Goal: Task Accomplishment & Management: Use online tool/utility

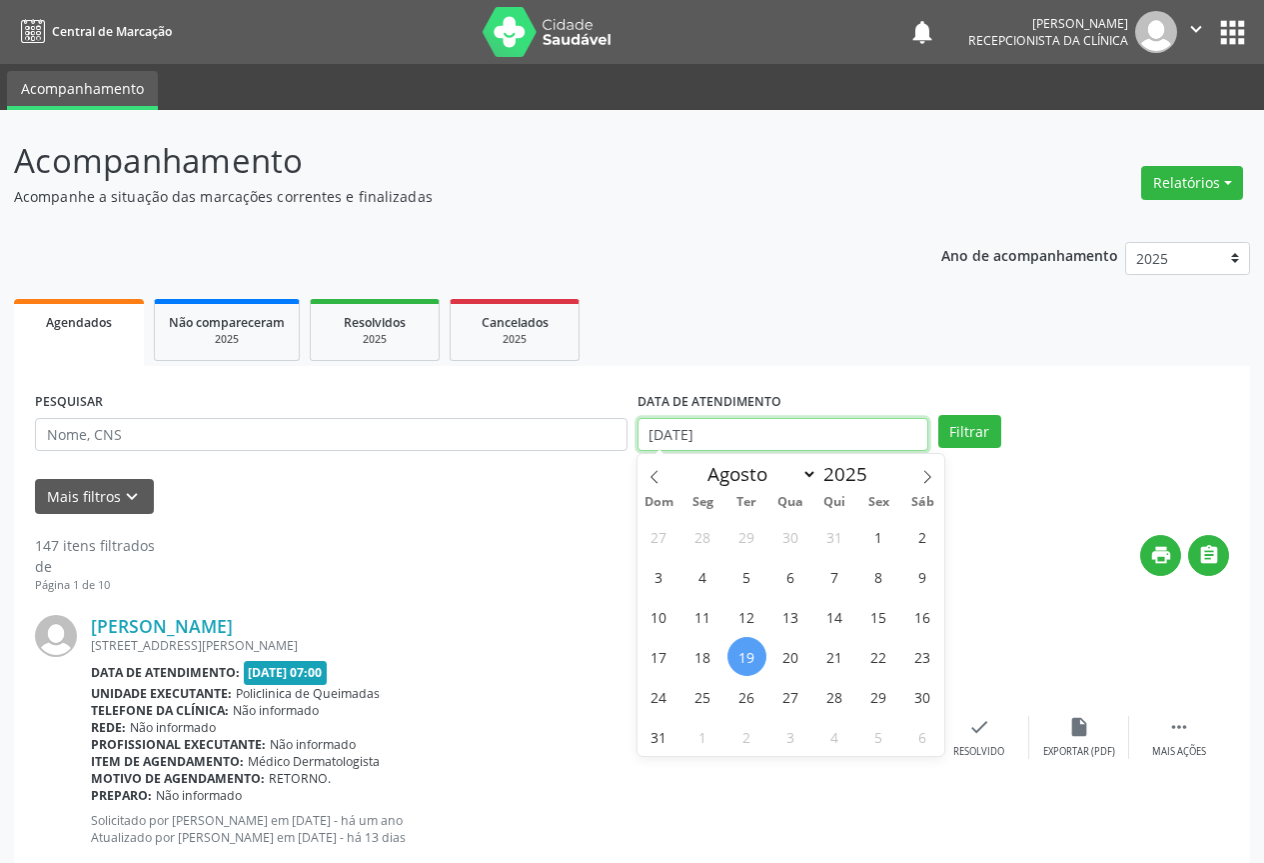
click at [755, 434] on input "[DATE]" at bounding box center [783, 435] width 291 height 34
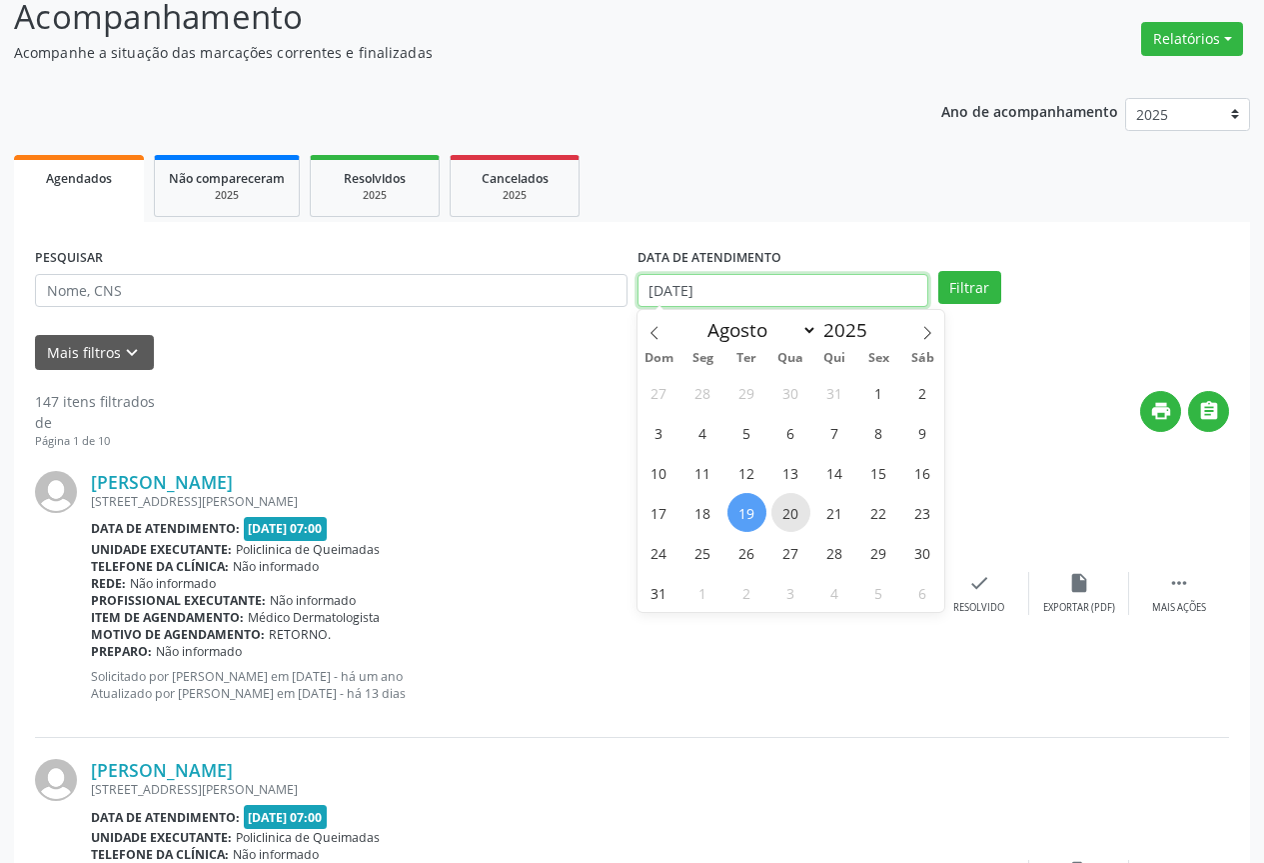
scroll to position [200, 0]
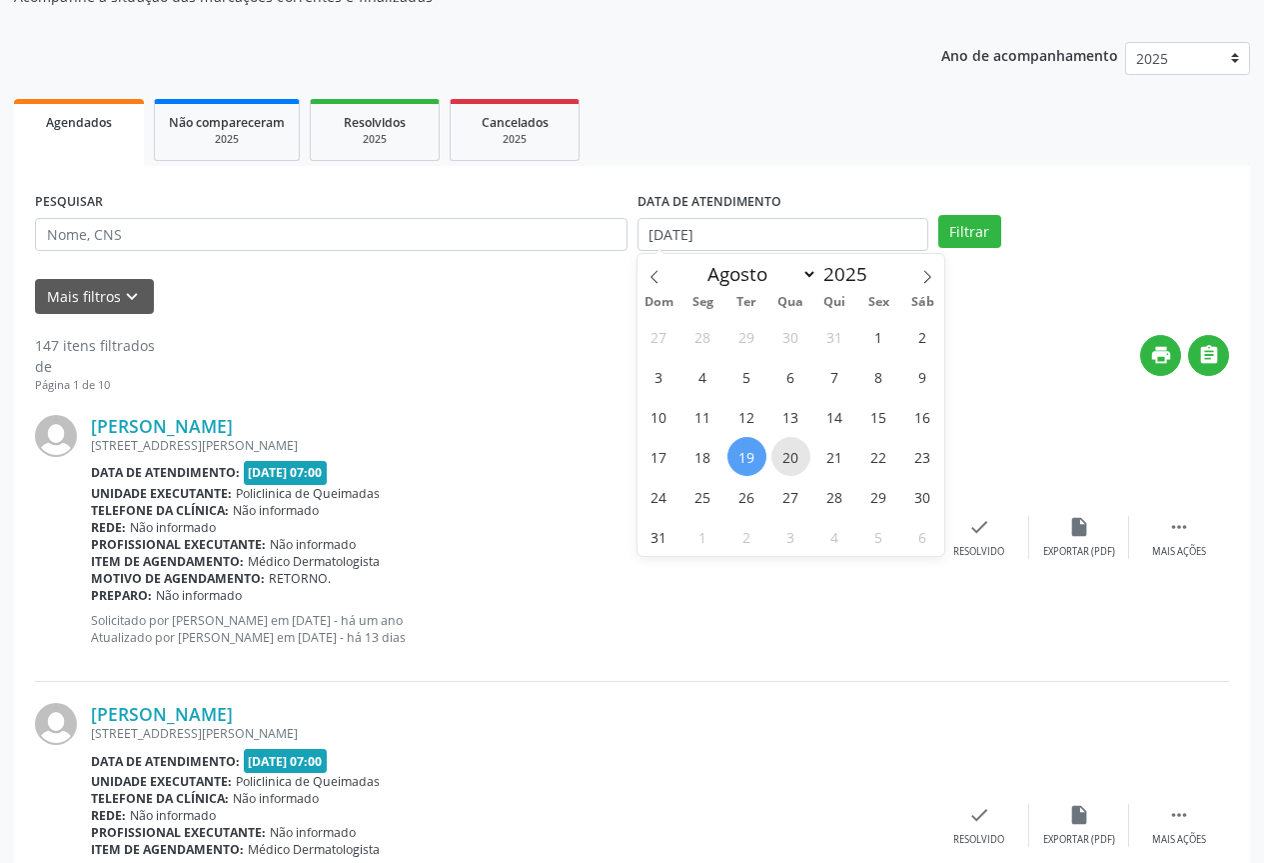
click at [795, 450] on span "20" at bounding box center [791, 456] width 39 height 39
type input "[DATE]"
click at [795, 450] on span "20" at bounding box center [791, 456] width 39 height 39
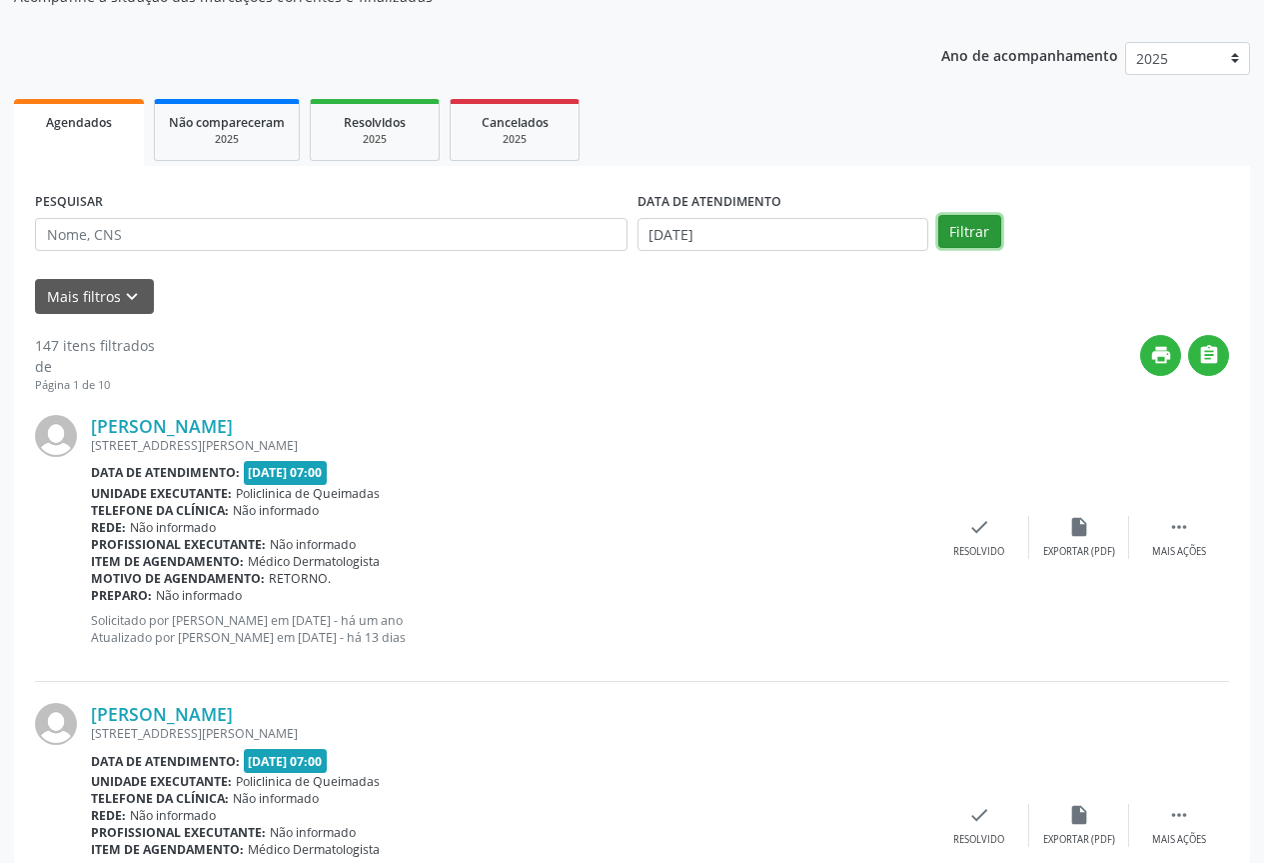
click at [956, 224] on button "Filtrar" at bounding box center [969, 232] width 63 height 34
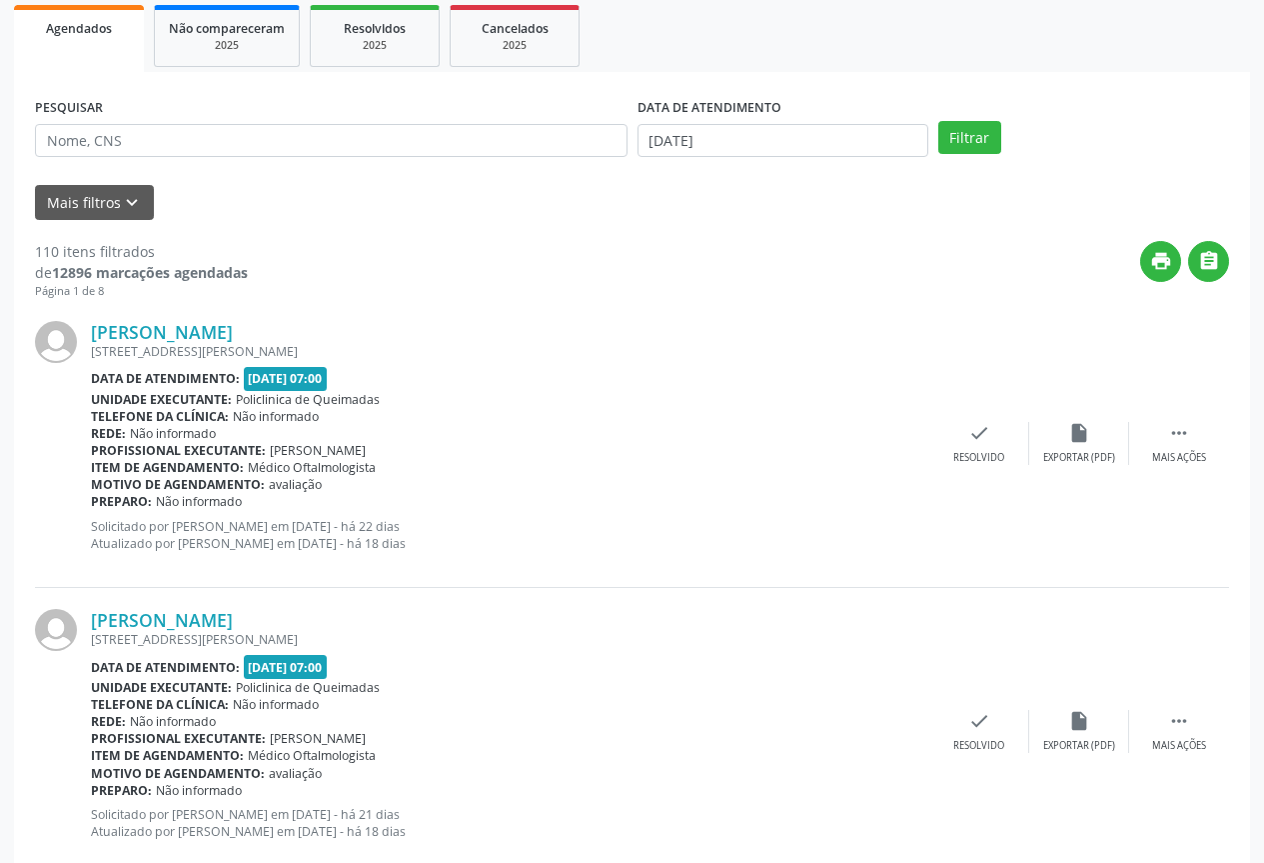
scroll to position [300, 0]
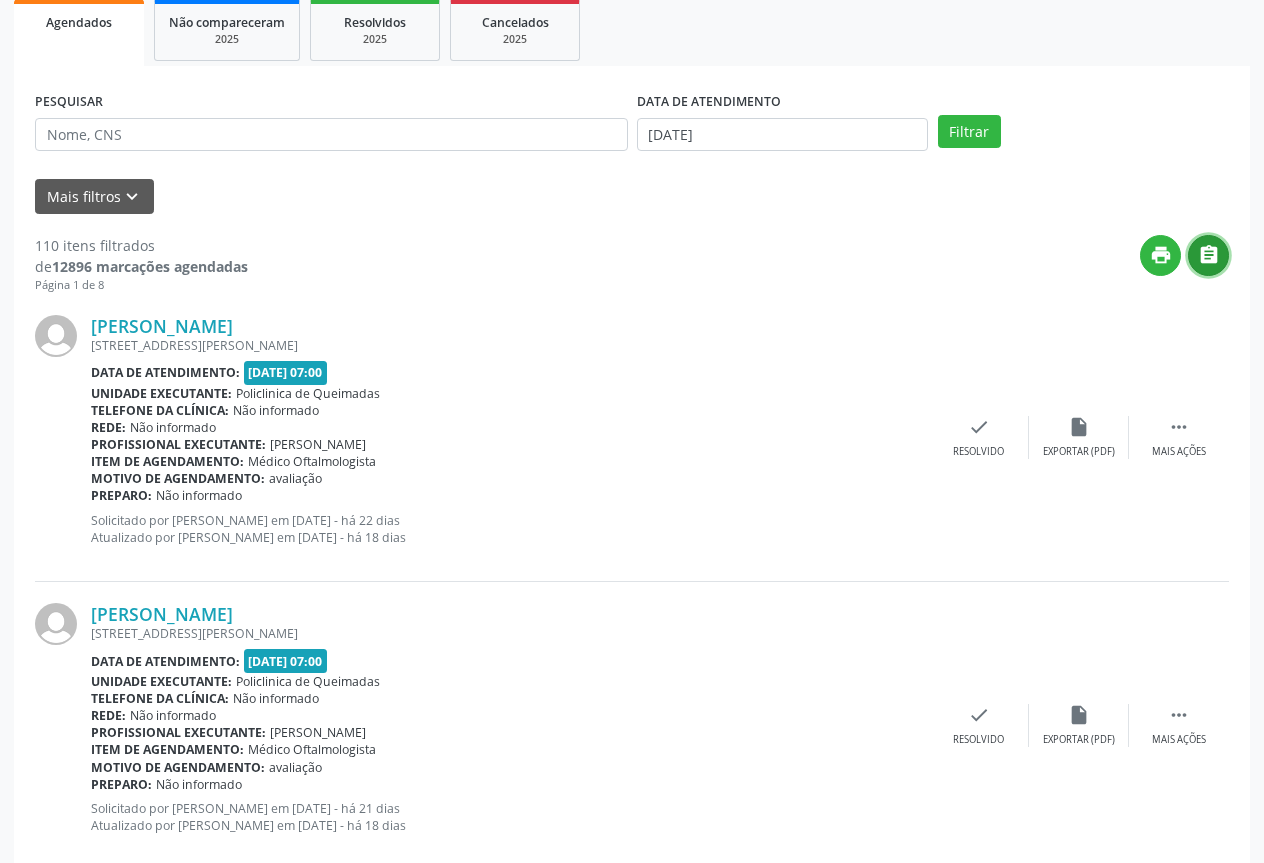
click at [1206, 250] on icon "" at bounding box center [1209, 255] width 22 height 22
click at [763, 143] on body "Central de Marcação notifications [PERSON_NAME] Recepcionista da clínica  Conf…" at bounding box center [632, 131] width 1264 height 863
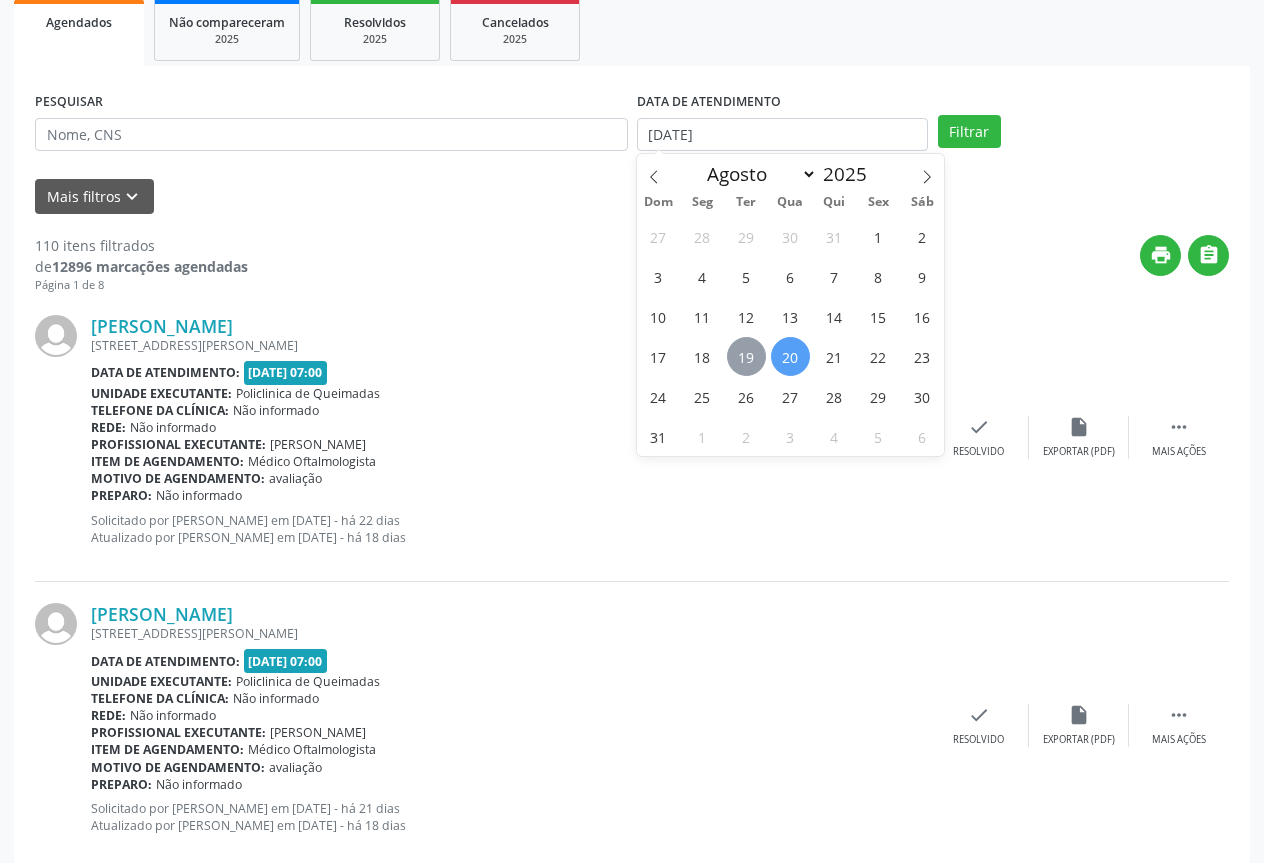
click at [751, 358] on span "19" at bounding box center [747, 356] width 39 height 39
type input "[DATE]"
click at [751, 358] on span "19" at bounding box center [747, 356] width 39 height 39
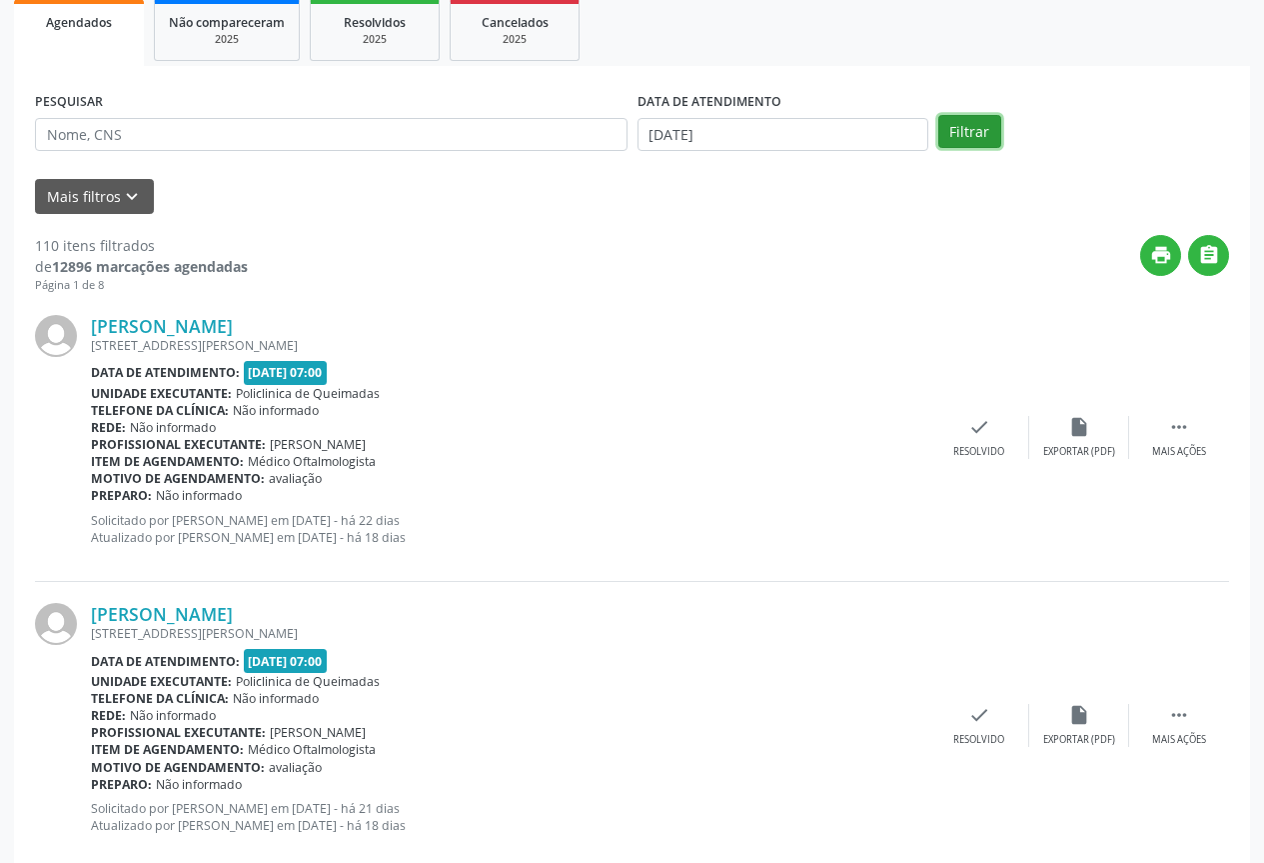
click at [988, 140] on button "Filtrar" at bounding box center [969, 132] width 63 height 34
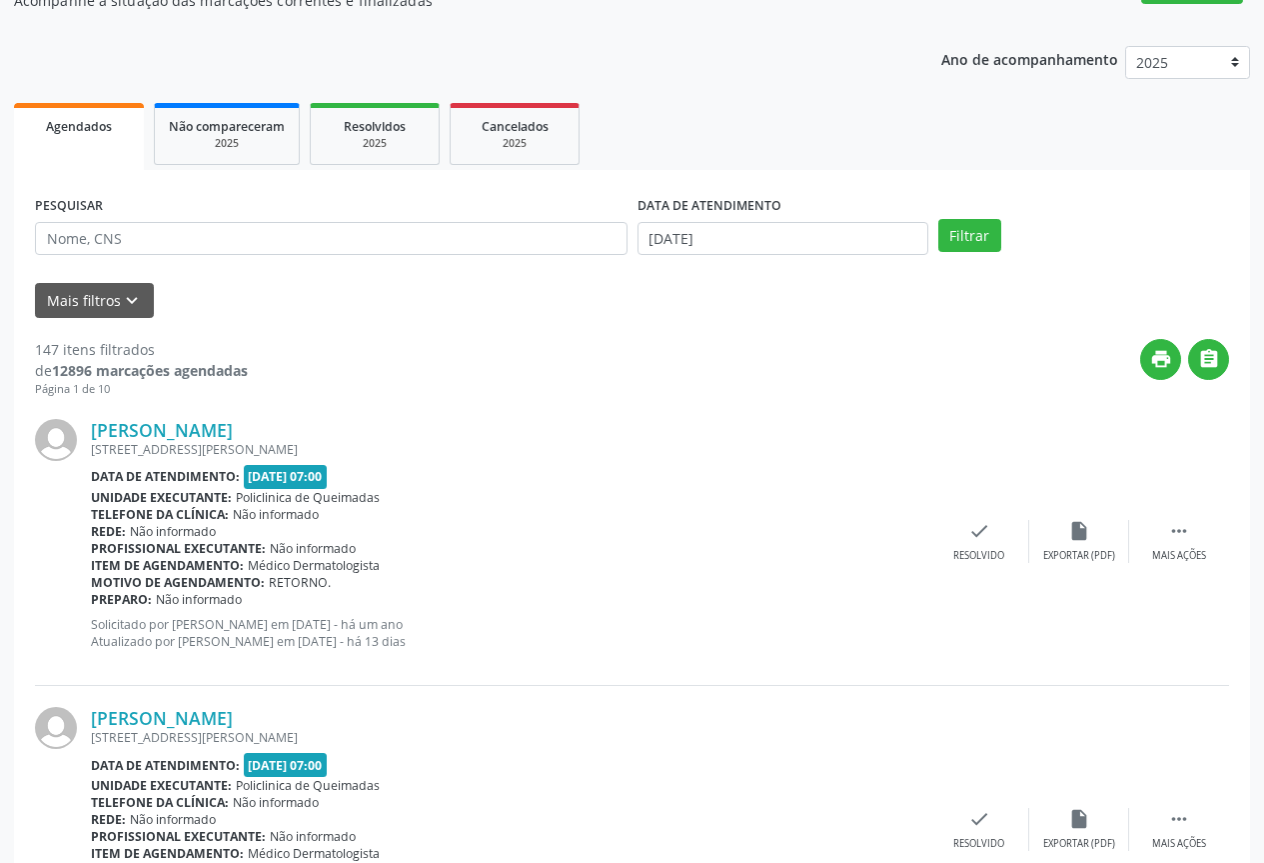
scroll to position [200, 0]
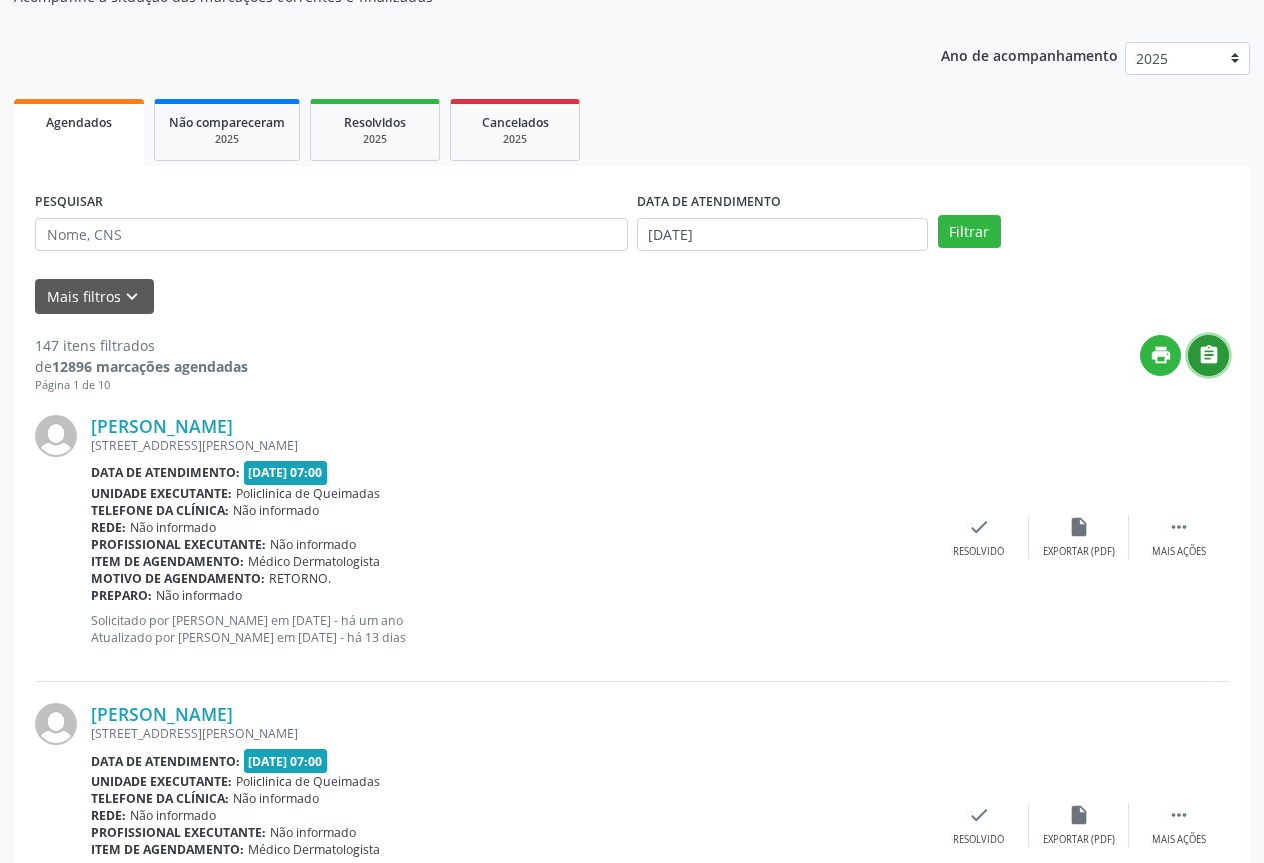
click at [1221, 349] on button "" at bounding box center [1208, 355] width 41 height 41
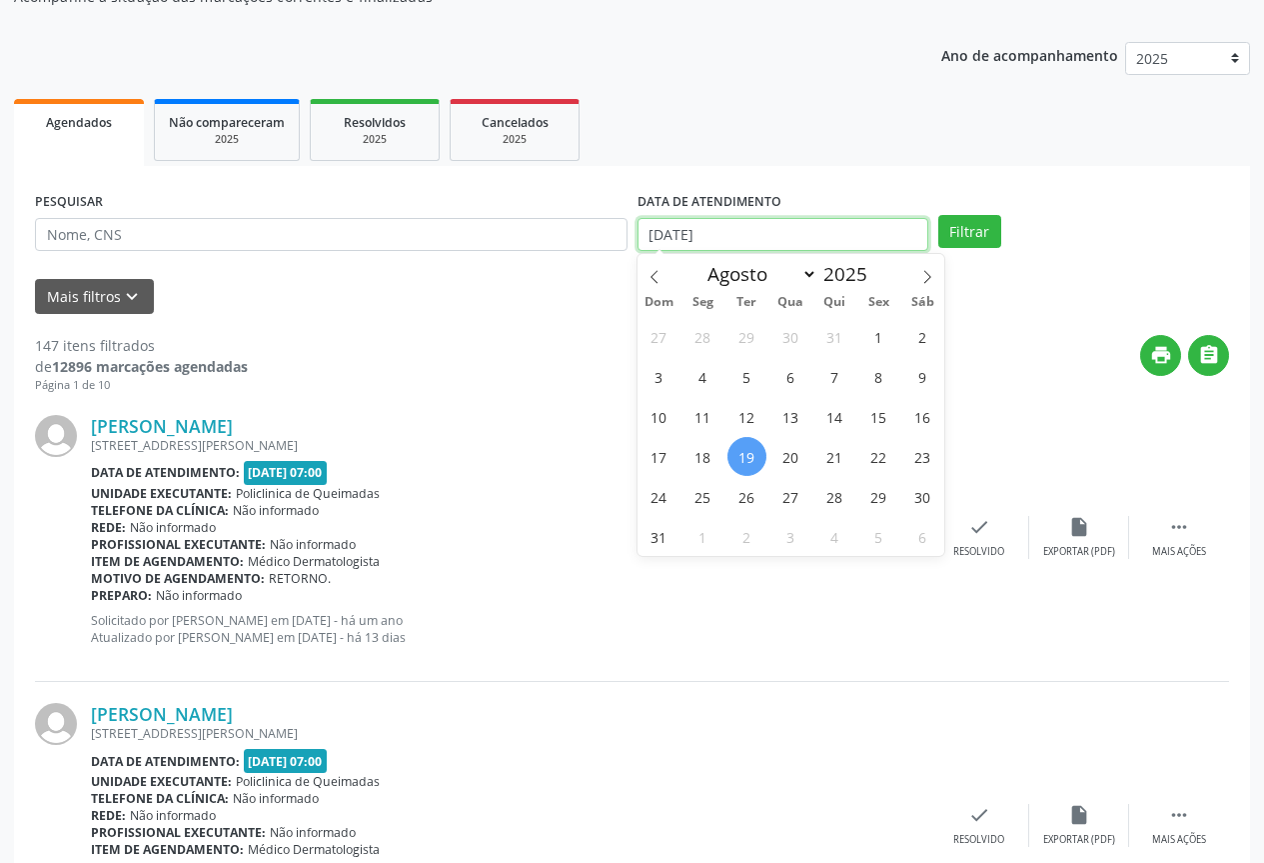
click at [750, 240] on input "[DATE]" at bounding box center [783, 235] width 291 height 34
click at [792, 470] on span "20" at bounding box center [791, 456] width 39 height 39
type input "[DATE]"
click at [792, 470] on span "20" at bounding box center [791, 456] width 39 height 39
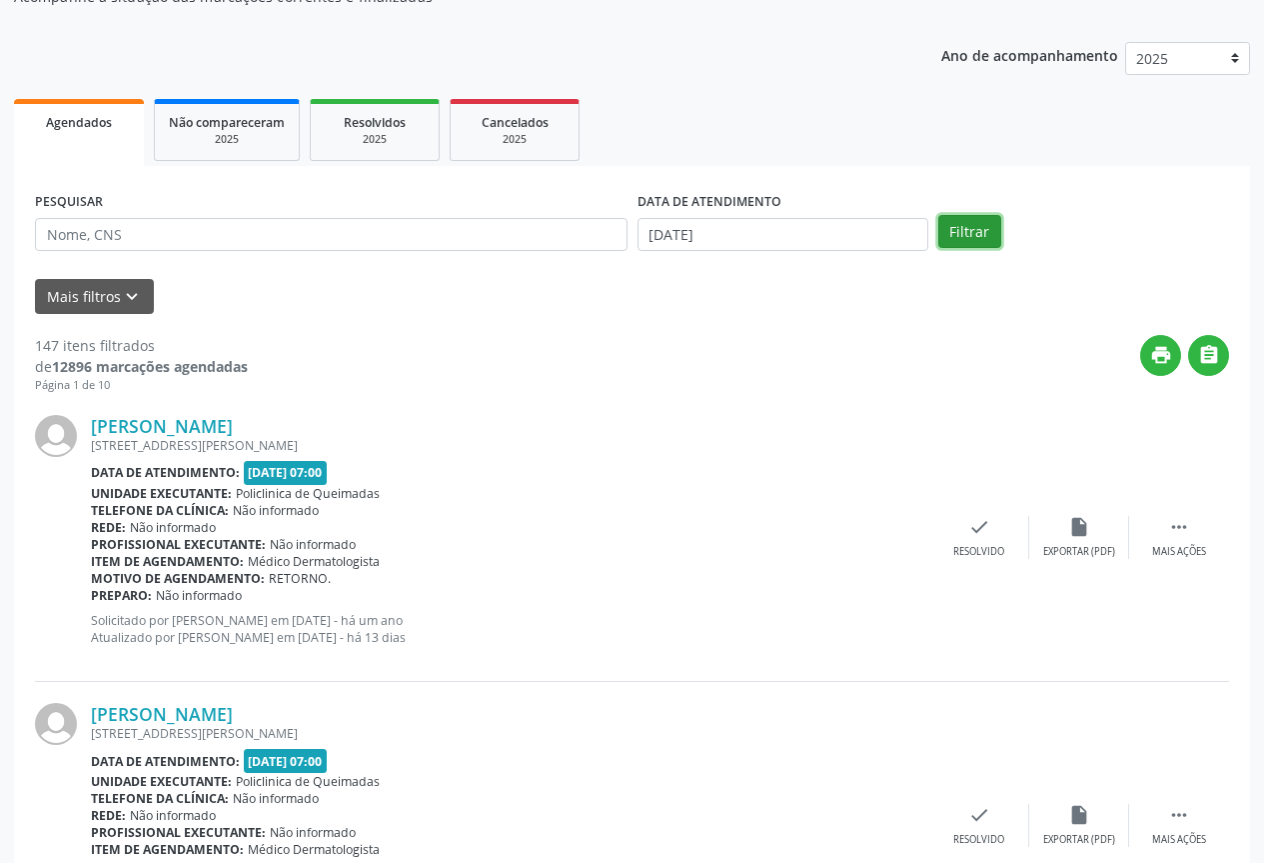
click at [973, 223] on button "Filtrar" at bounding box center [969, 232] width 63 height 34
click at [777, 249] on input "[DATE]" at bounding box center [783, 235] width 291 height 34
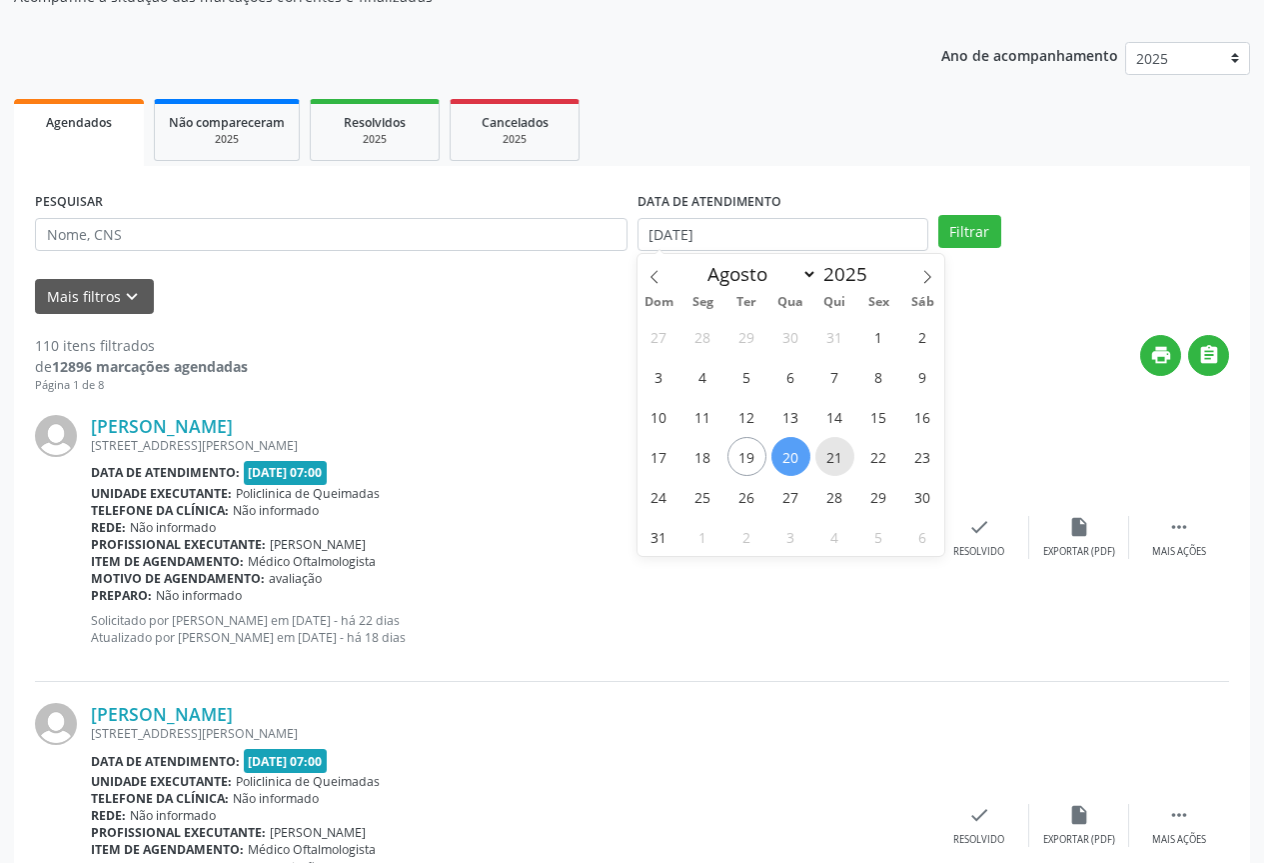
click at [838, 457] on span "21" at bounding box center [835, 456] width 39 height 39
type input "21/08/2025"
click at [838, 457] on span "21" at bounding box center [835, 456] width 39 height 39
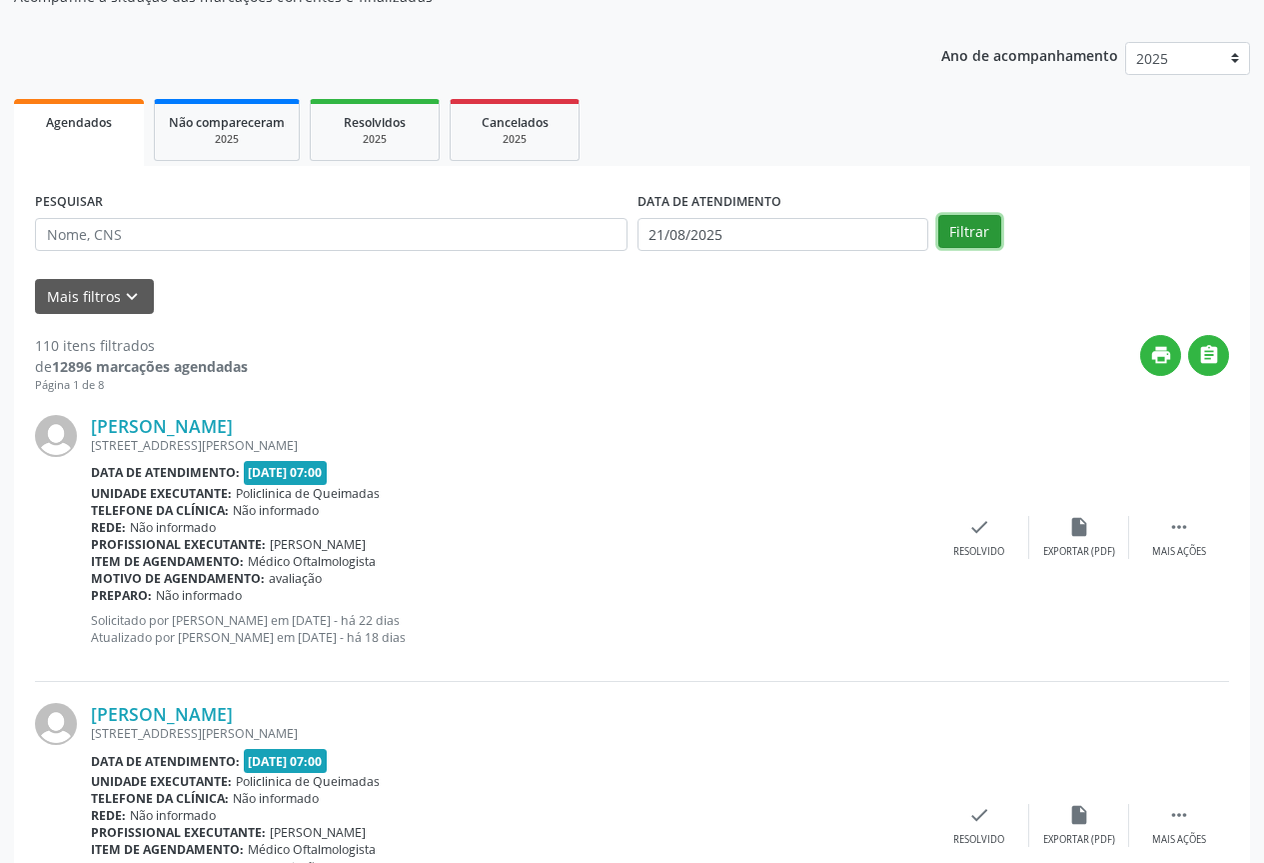
click at [967, 222] on button "Filtrar" at bounding box center [969, 232] width 63 height 34
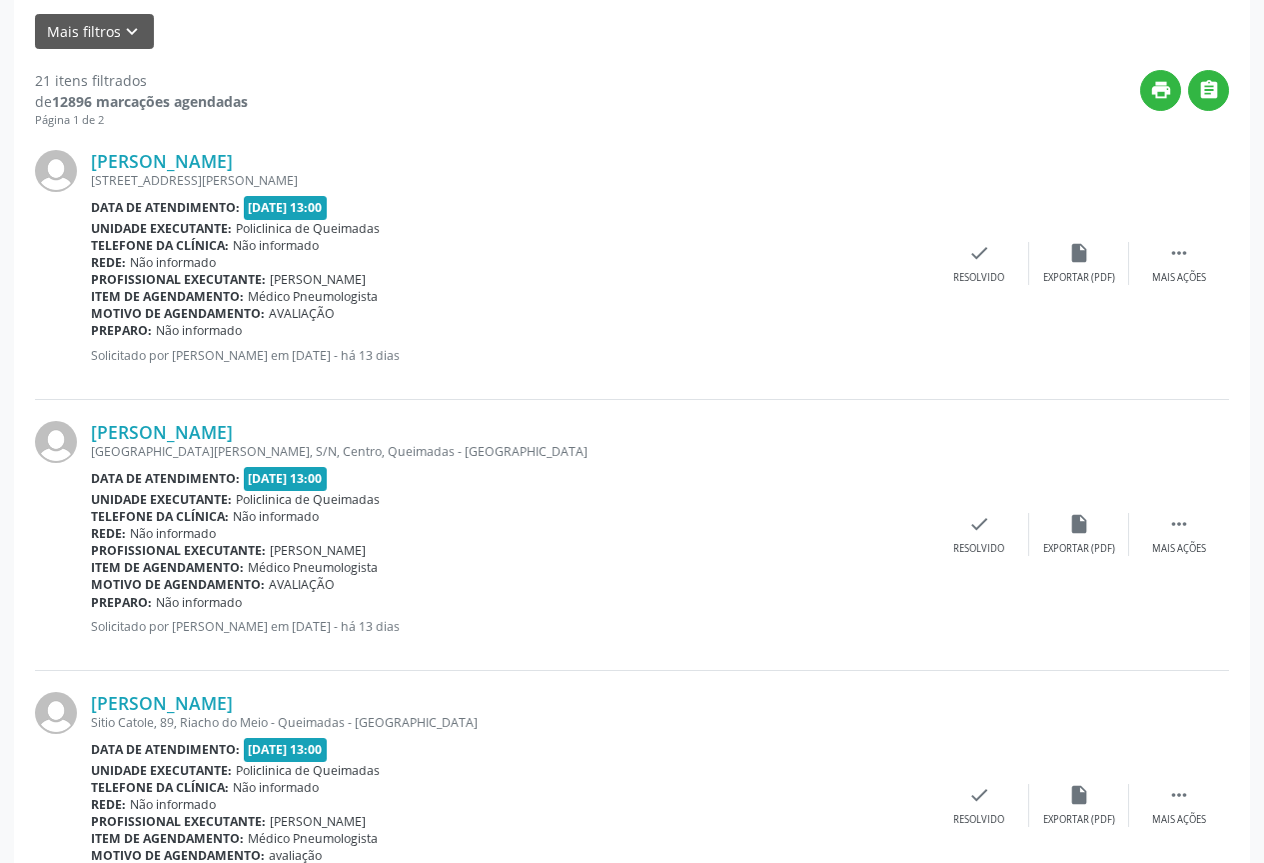
scroll to position [500, 0]
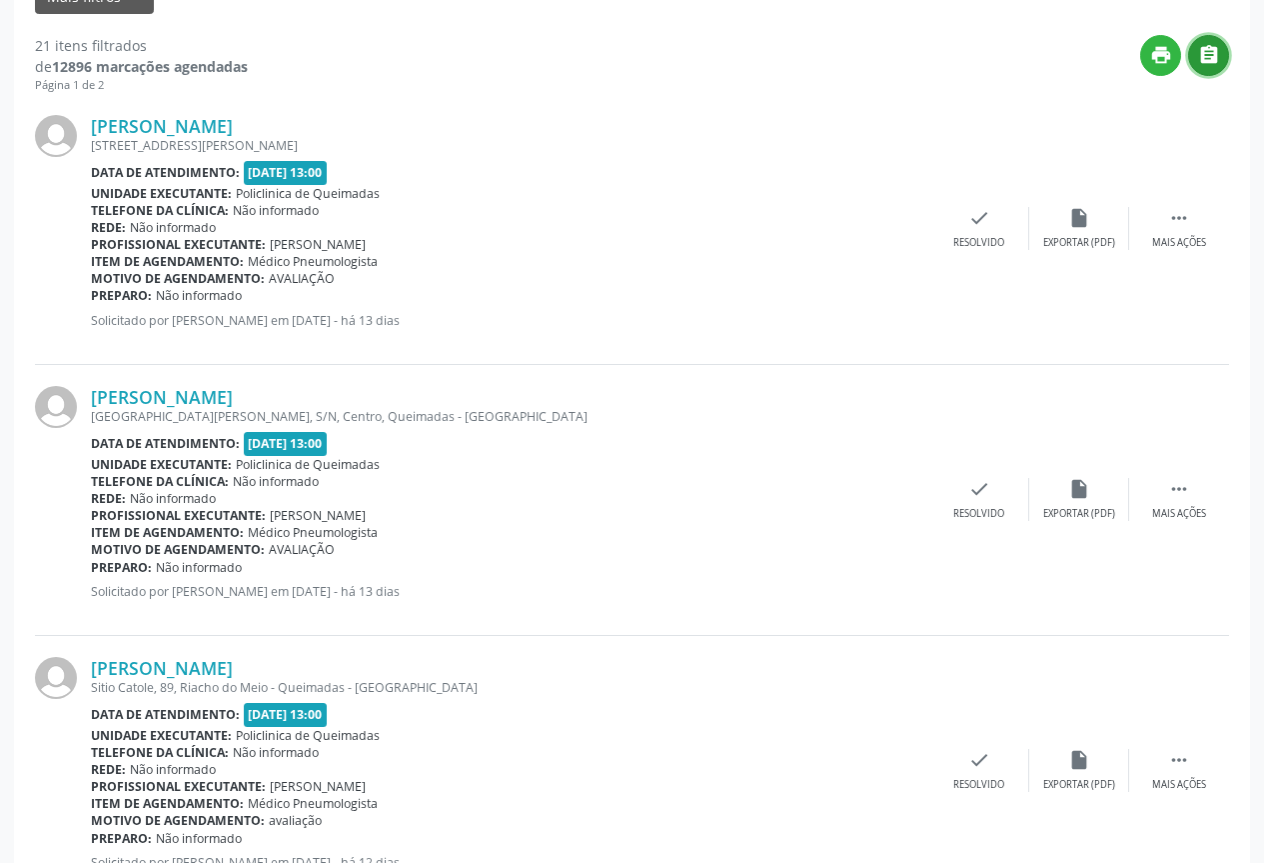
click at [1214, 67] on button "" at bounding box center [1208, 55] width 41 height 41
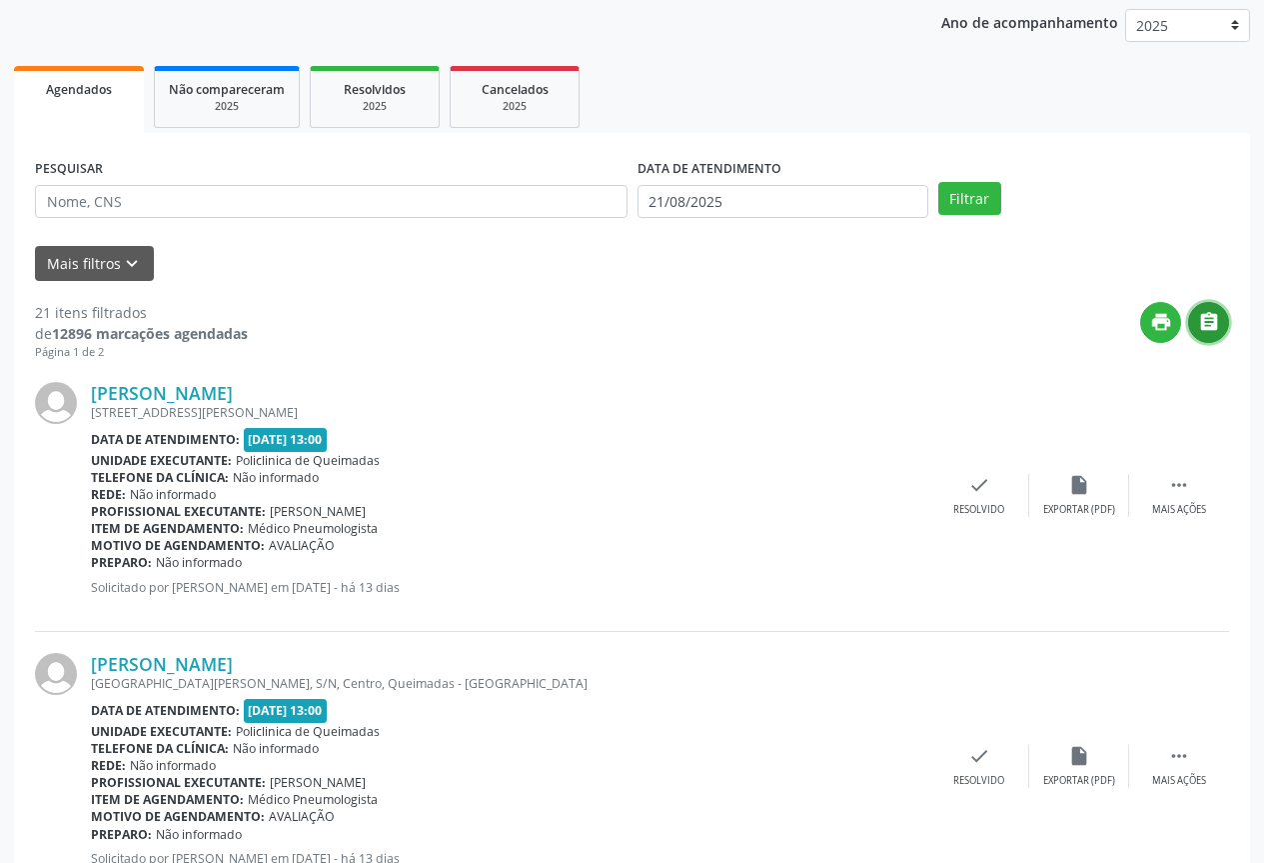
scroll to position [0, 0]
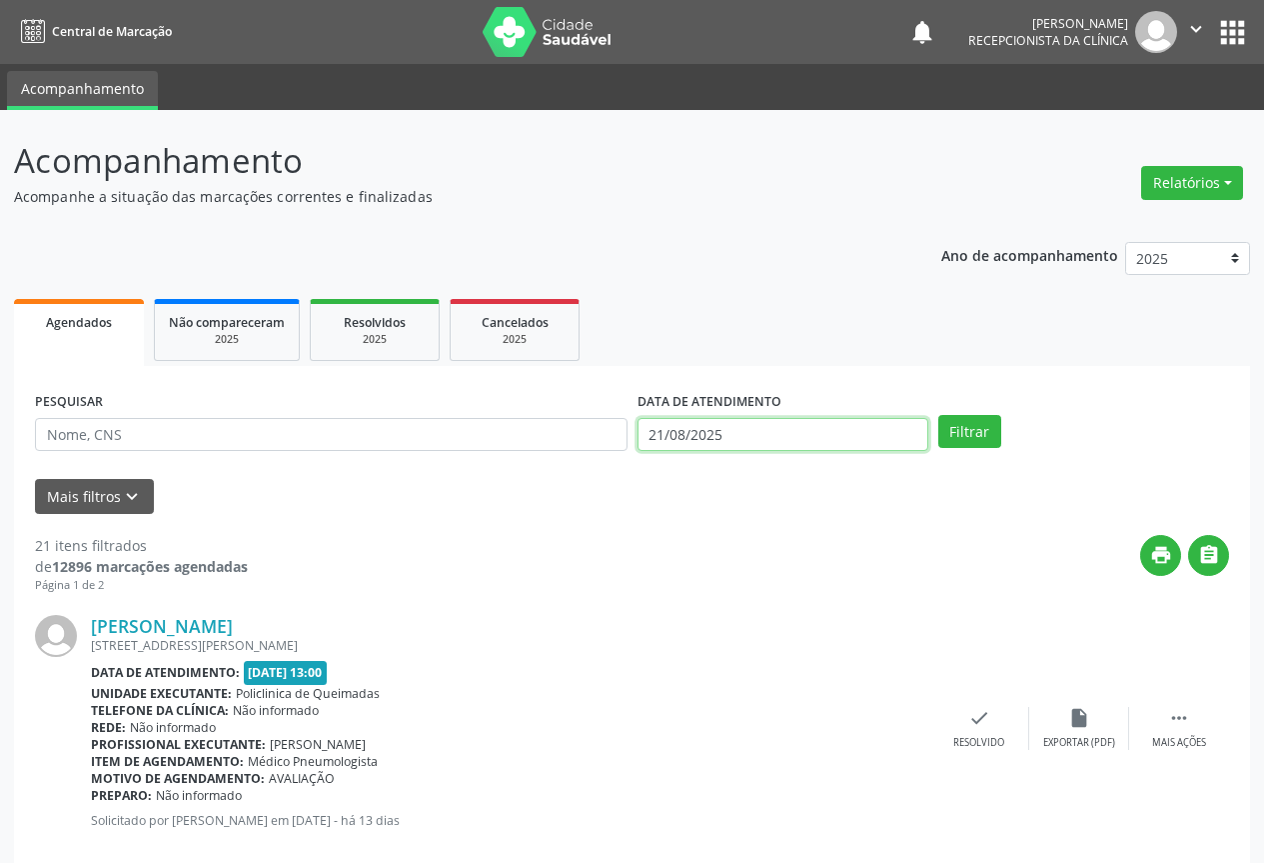
click at [804, 433] on input "21/08/2025" at bounding box center [783, 435] width 291 height 34
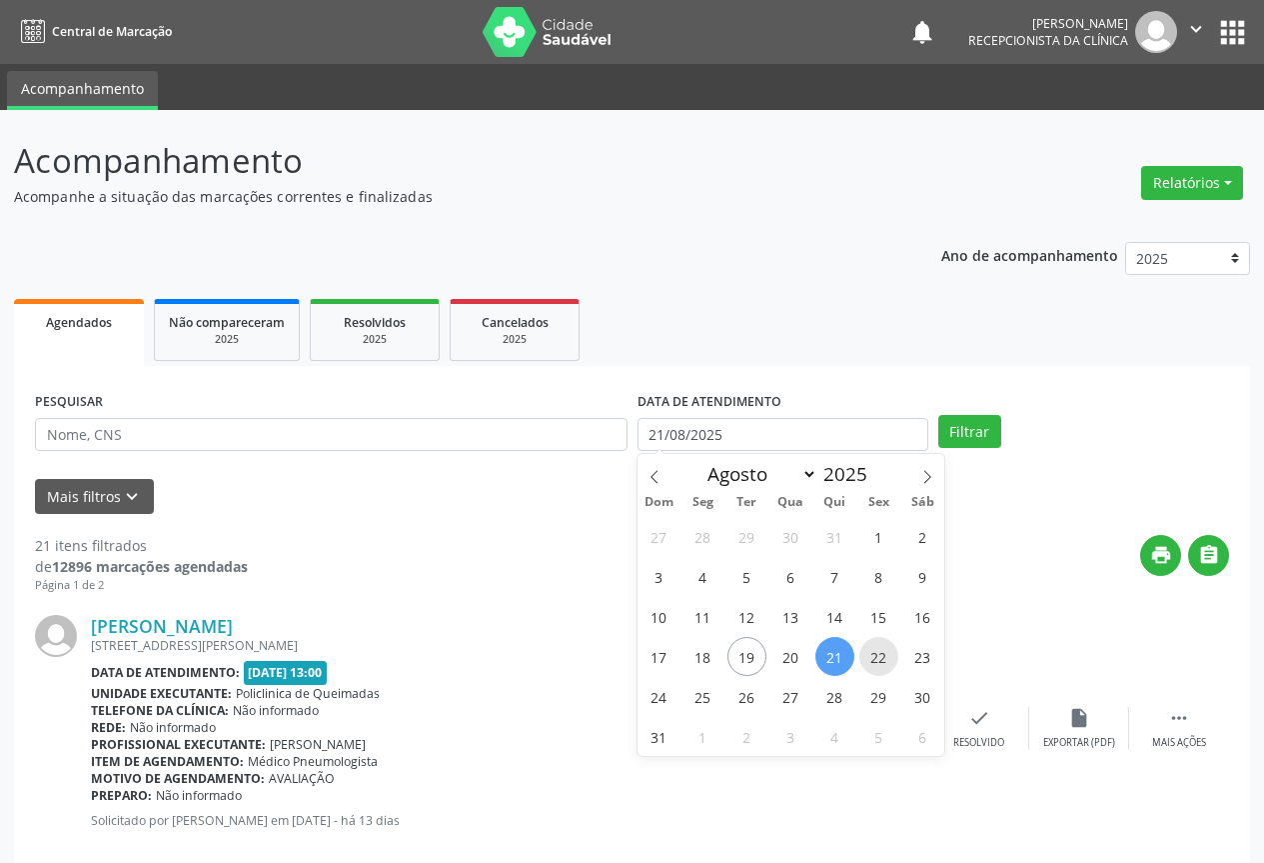
click at [885, 652] on span "22" at bounding box center [879, 656] width 39 height 39
type input "[DATE]"
click at [882, 652] on span "22" at bounding box center [879, 656] width 39 height 39
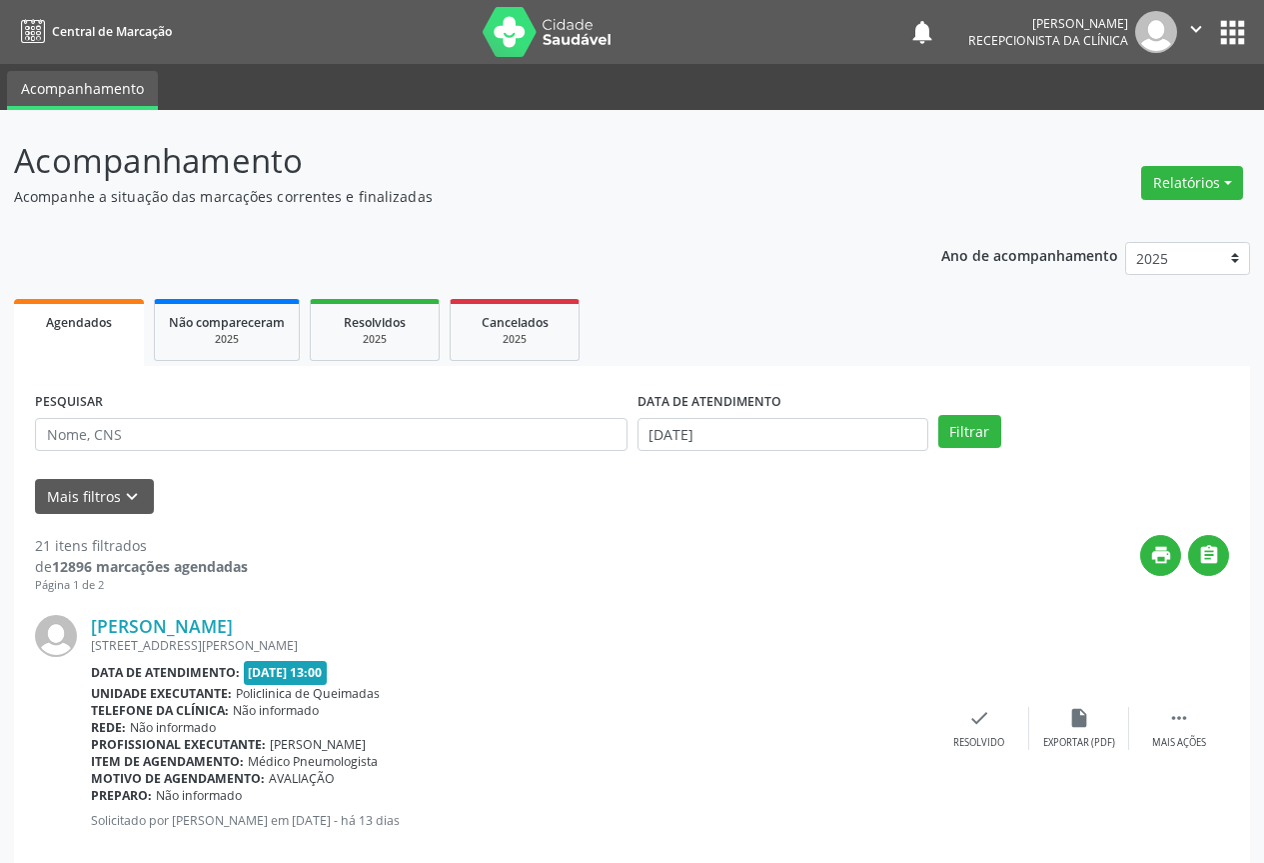
click at [939, 415] on div "Filtrar" at bounding box center [1084, 432] width 301 height 34
click at [953, 433] on button "Filtrar" at bounding box center [969, 432] width 63 height 34
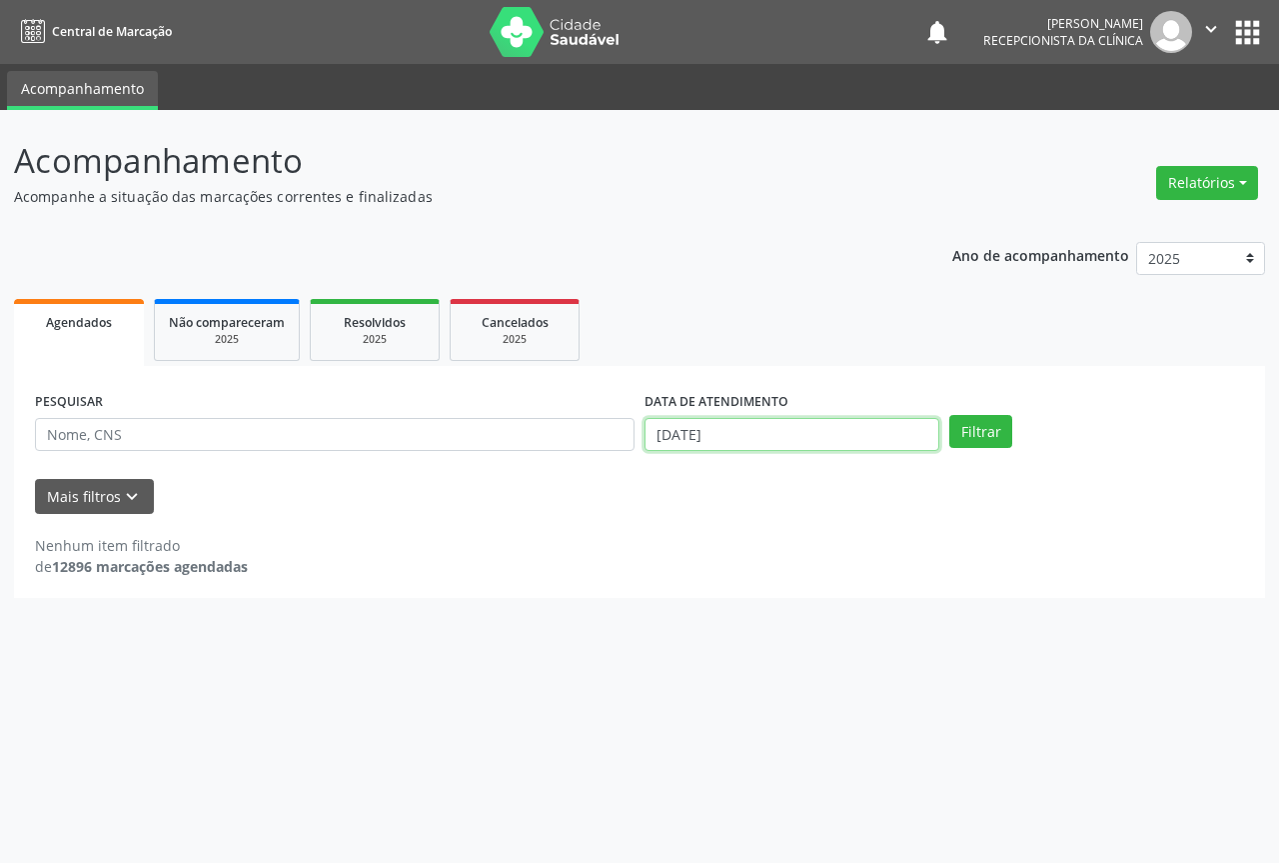
click at [760, 440] on input "[DATE]" at bounding box center [792, 435] width 295 height 34
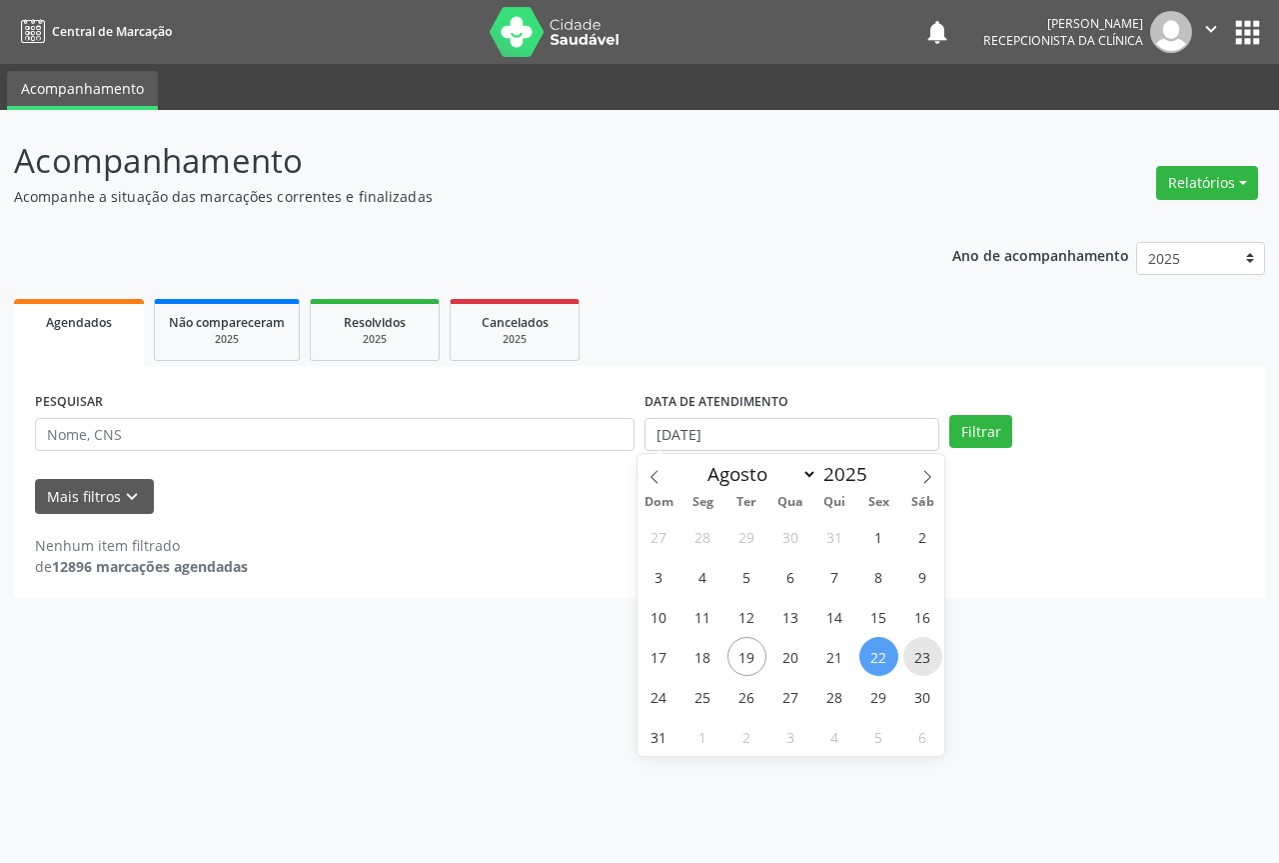
click at [925, 656] on span "23" at bounding box center [923, 656] width 39 height 39
type input "[DATE]"
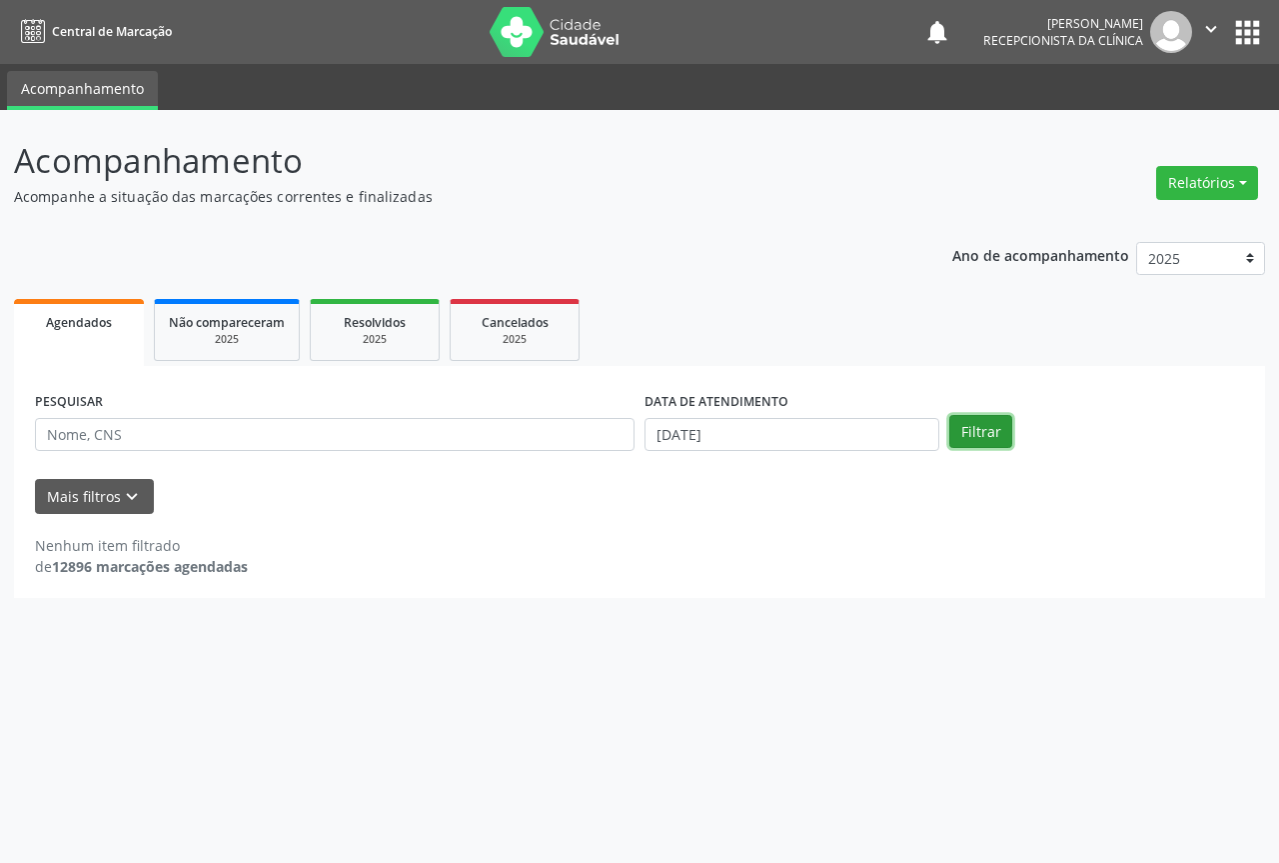
click at [998, 429] on button "Filtrar" at bounding box center [980, 432] width 63 height 34
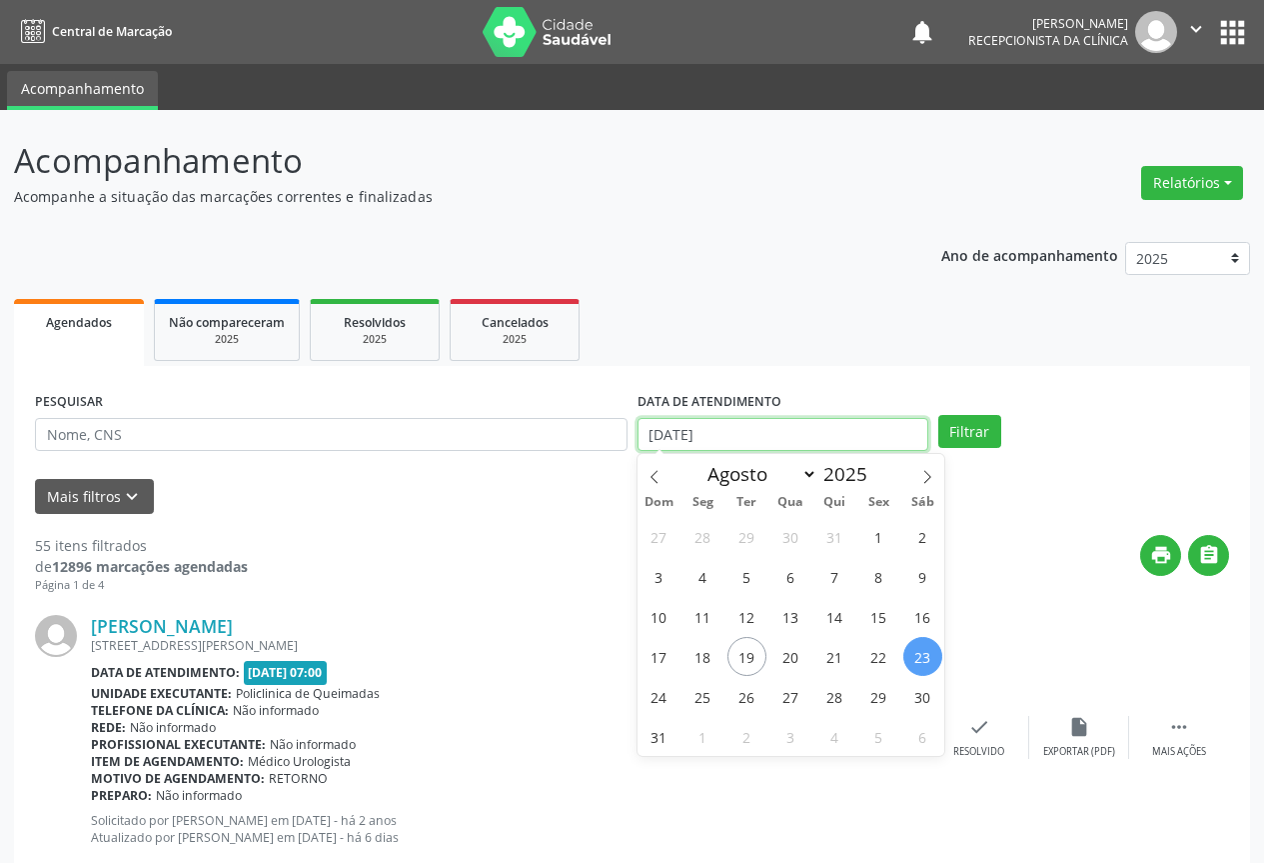
click at [723, 432] on input "[DATE]" at bounding box center [783, 435] width 291 height 34
click at [930, 641] on span "23" at bounding box center [923, 656] width 39 height 39
type input "[DATE]"
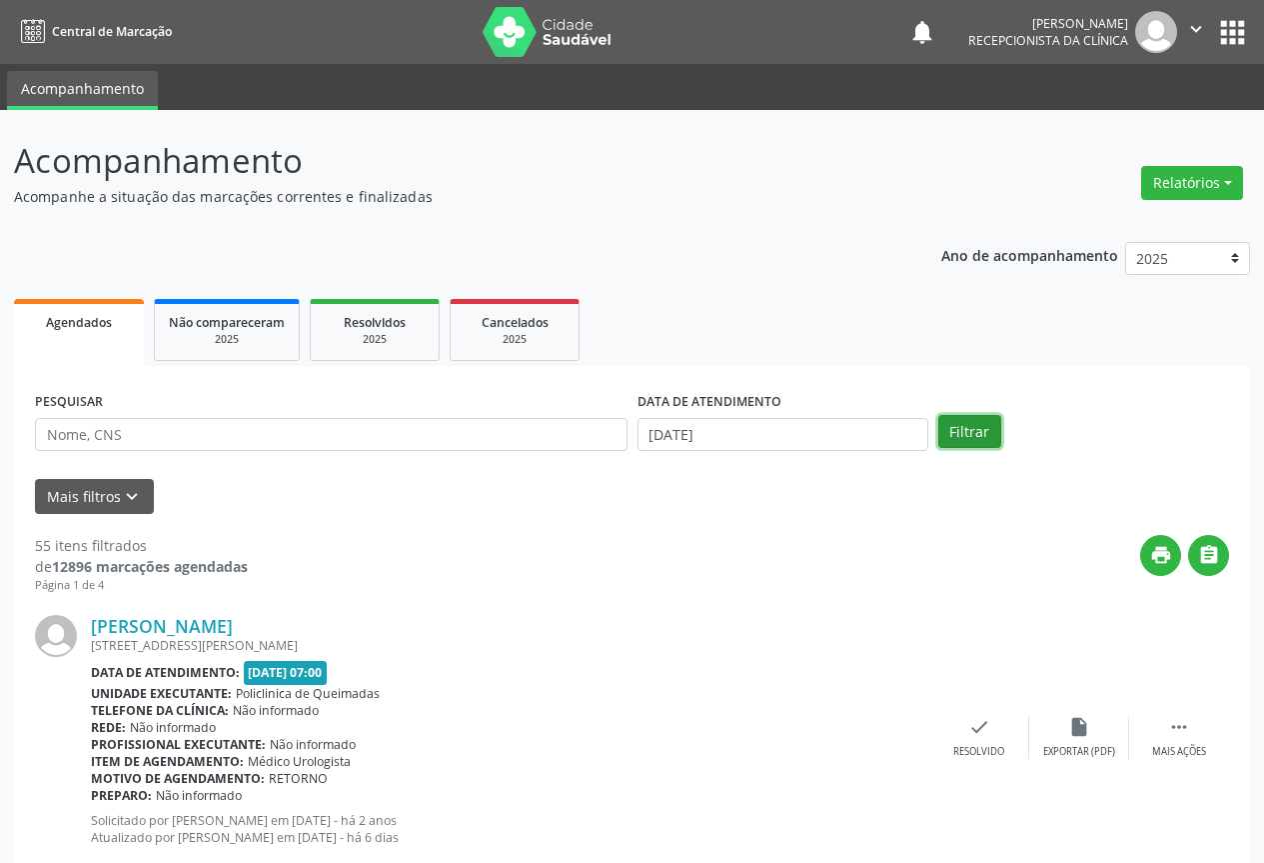
click at [994, 425] on button "Filtrar" at bounding box center [969, 432] width 63 height 34
click at [1221, 550] on button "" at bounding box center [1208, 555] width 41 height 41
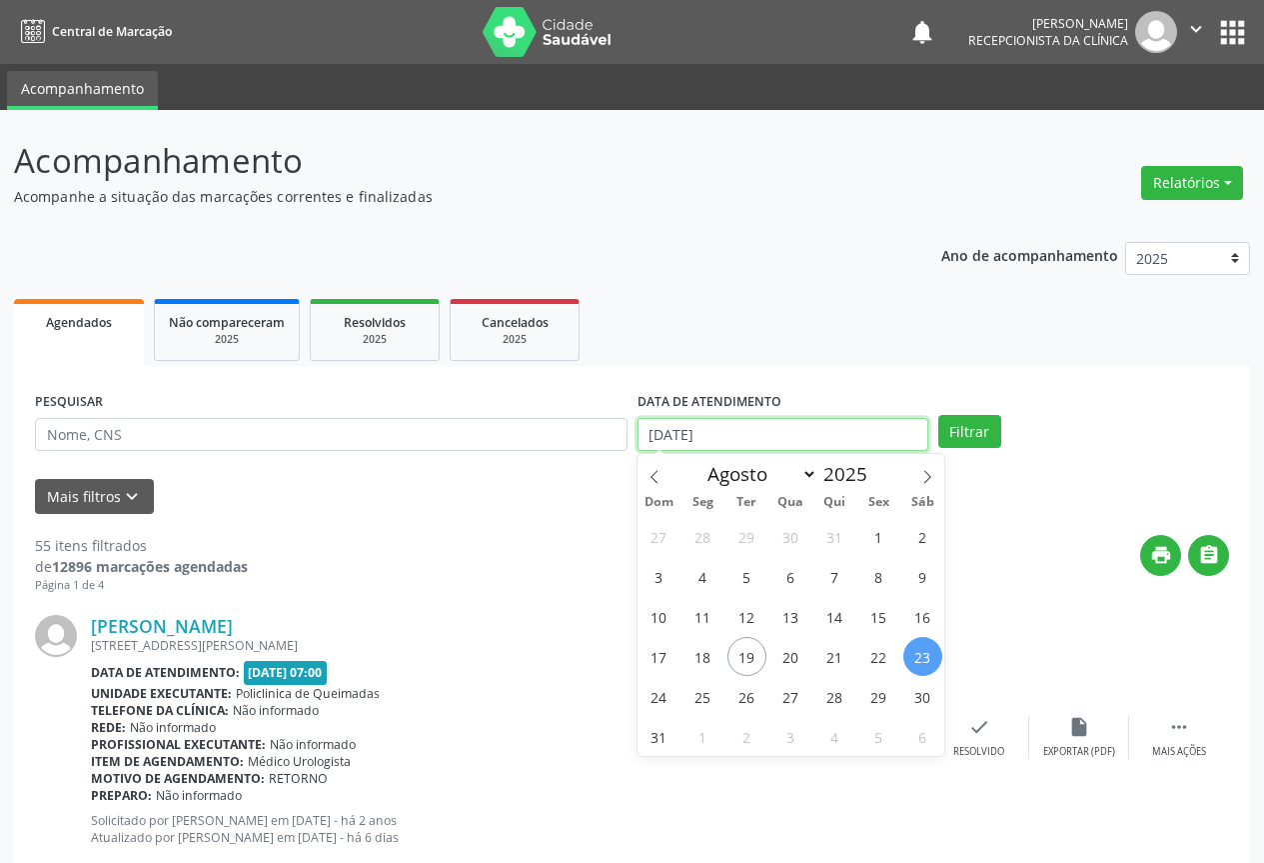
click at [760, 430] on input "[DATE]" at bounding box center [783, 435] width 291 height 34
click at [697, 694] on span "25" at bounding box center [703, 696] width 39 height 39
type input "[DATE]"
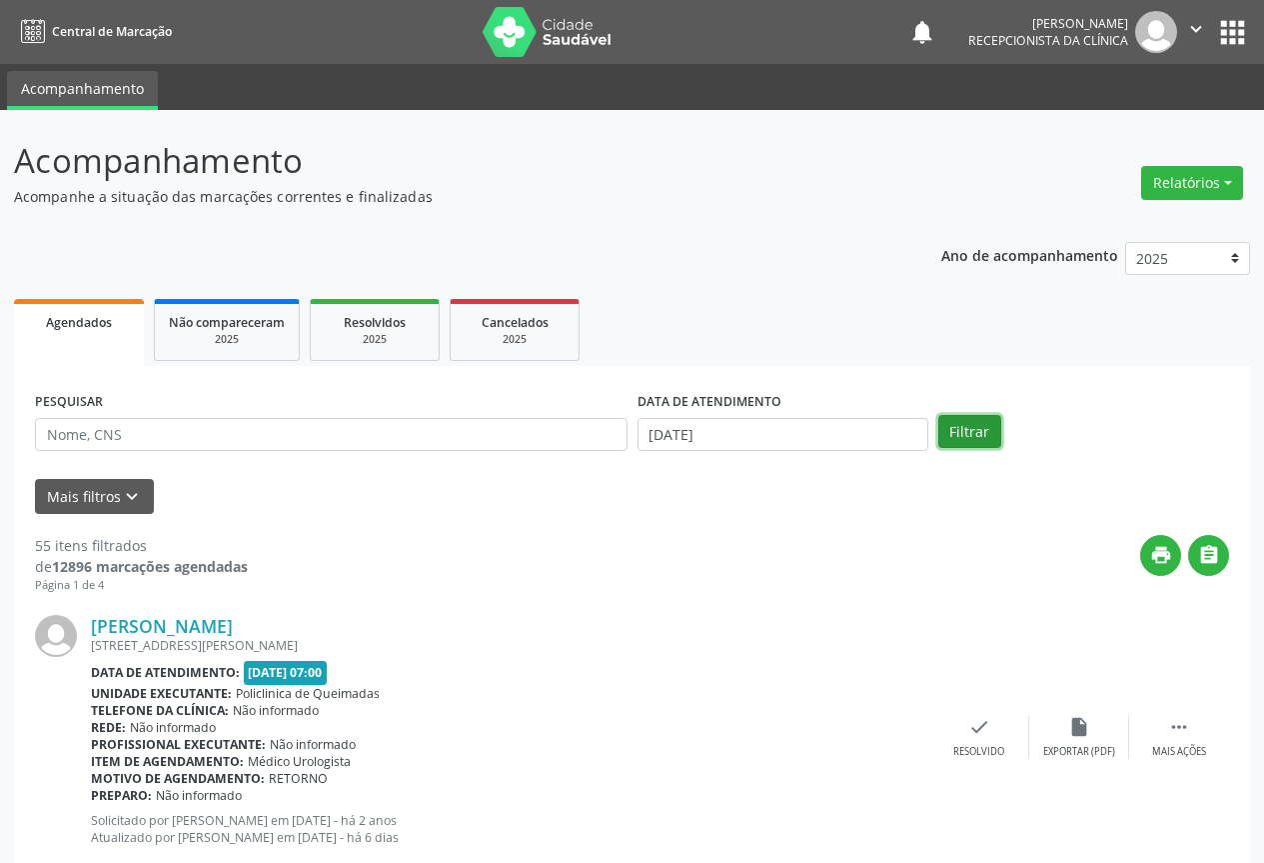
click at [975, 433] on button "Filtrar" at bounding box center [969, 432] width 63 height 34
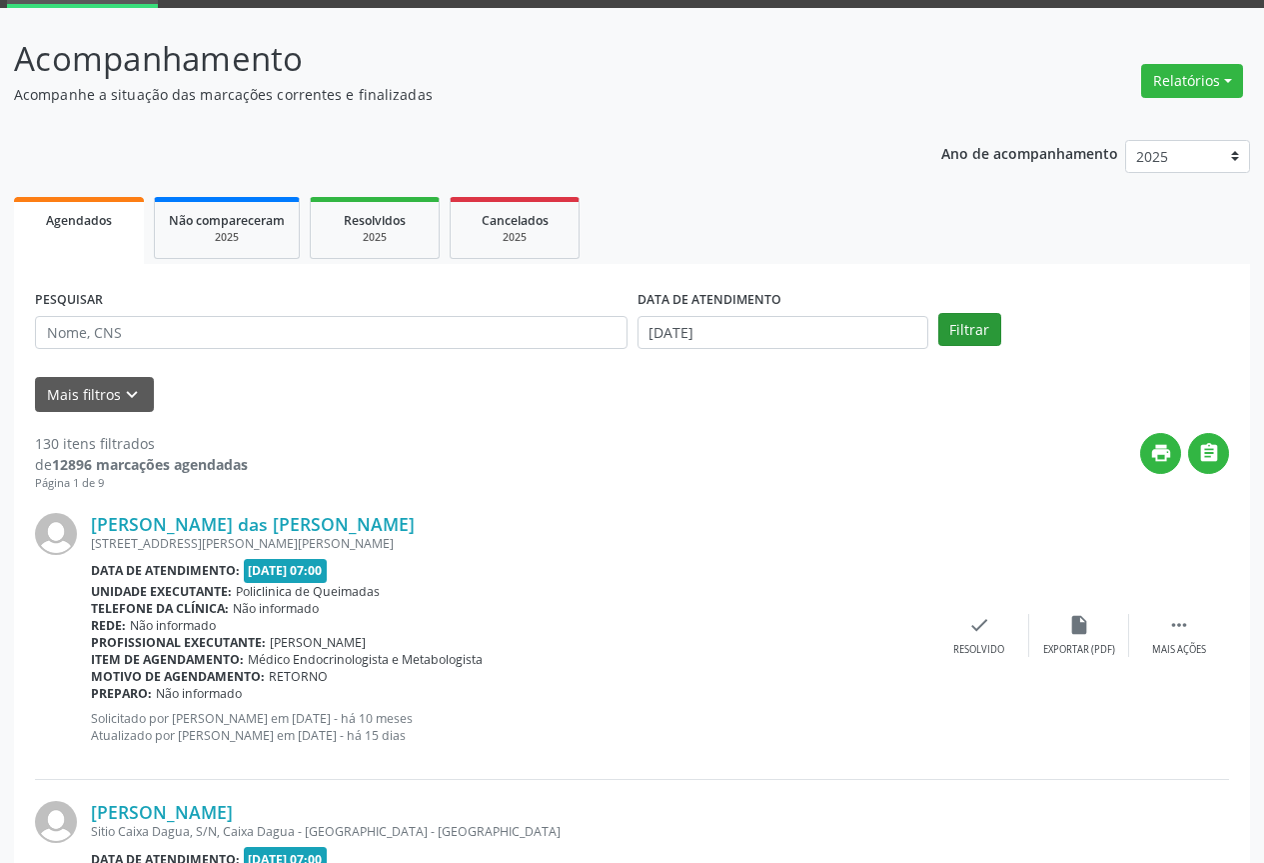
scroll to position [200, 0]
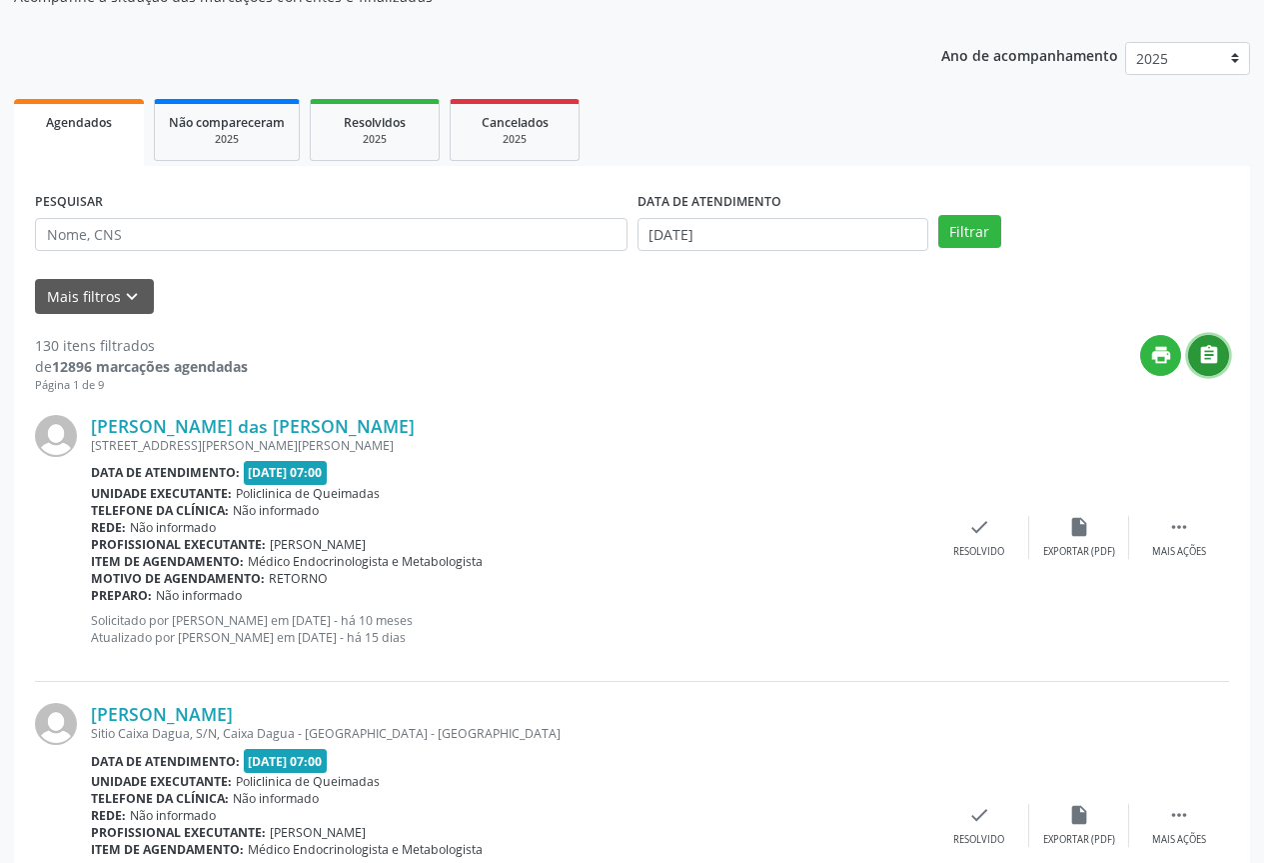
click at [1214, 358] on icon "" at bounding box center [1209, 355] width 22 height 22
